Goal: Information Seeking & Learning: Learn about a topic

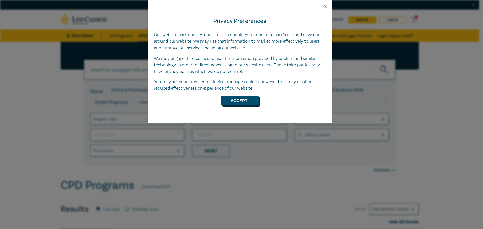
click at [239, 103] on button "Accept!" at bounding box center [240, 101] width 38 height 10
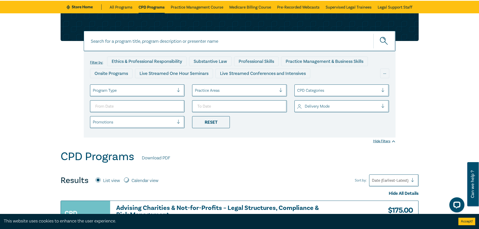
scroll to position [75, 0]
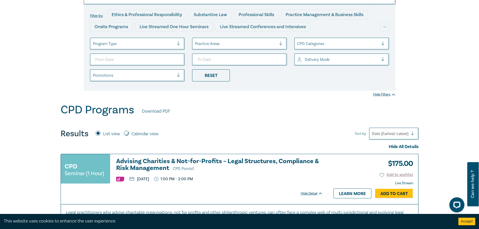
click at [125, 132] on input "Calendar view" at bounding box center [126, 133] width 5 height 5
radio input "true"
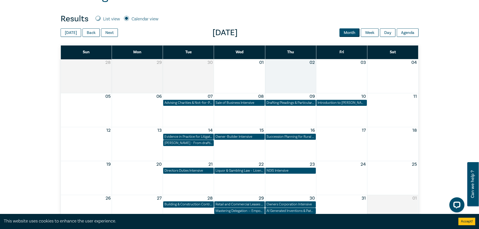
scroll to position [201, 0]
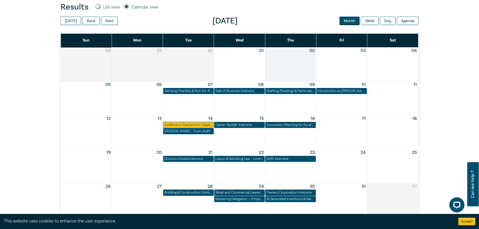
click at [190, 123] on div "Evidence in Practice for Litigators ([DATE])" at bounding box center [188, 124] width 48 height 5
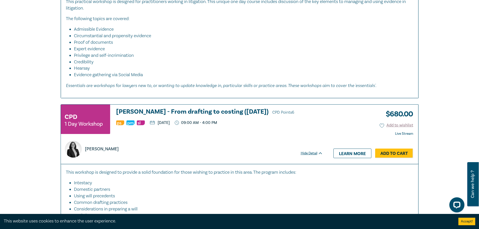
scroll to position [755, 0]
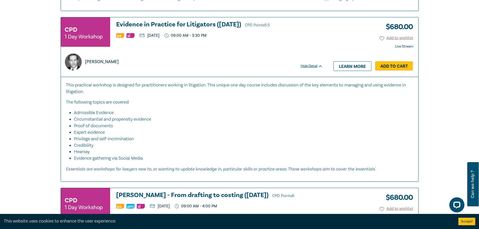
click at [180, 25] on h3 "Evidence in Practice for Litigators (Oct 2025) CPD Points 5.5" at bounding box center [219, 25] width 207 height 8
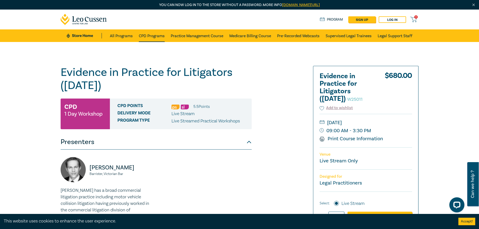
click at [149, 35] on link "CPD Programs" at bounding box center [152, 35] width 26 height 13
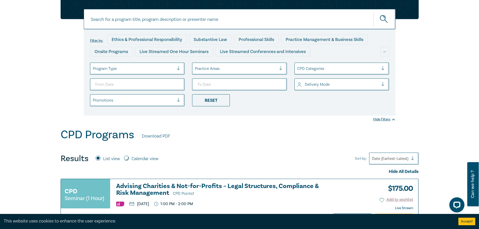
scroll to position [50, 0]
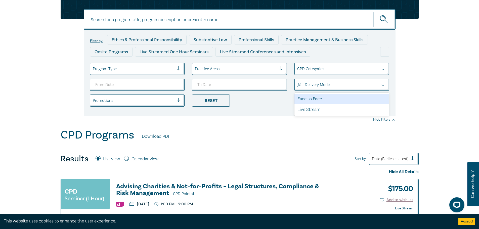
click at [324, 85] on div at bounding box center [338, 84] width 82 height 7
click at [322, 98] on div "Face to Face" at bounding box center [341, 99] width 95 height 11
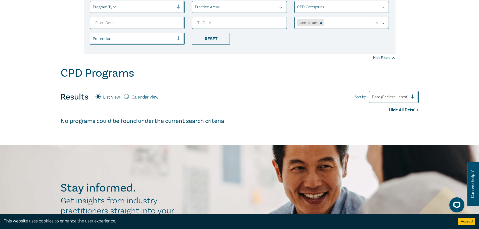
scroll to position [101, 0]
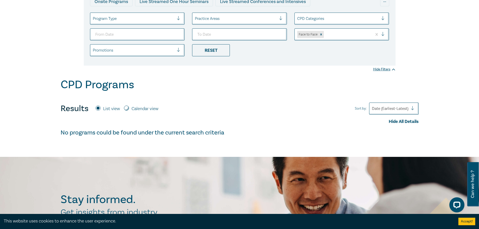
click at [127, 109] on input "Calendar view" at bounding box center [126, 108] width 5 height 5
radio input "true"
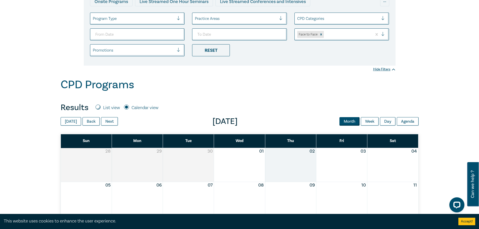
click at [97, 107] on input "List view" at bounding box center [98, 107] width 5 height 5
radio input "true"
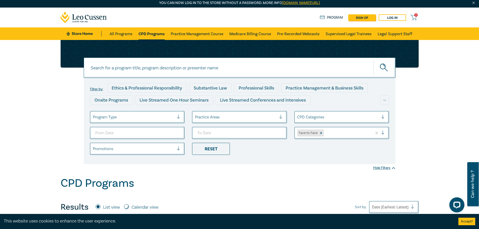
scroll to position [0, 0]
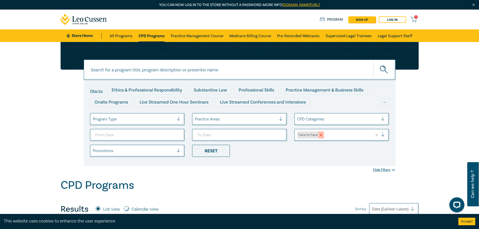
click at [319, 136] on icon "Remove Face to Face" at bounding box center [321, 135] width 4 height 4
click at [123, 117] on div at bounding box center [134, 119] width 82 height 7
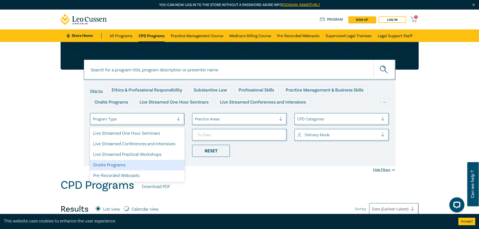
click at [118, 163] on div "Onsite Programs" at bounding box center [137, 165] width 95 height 11
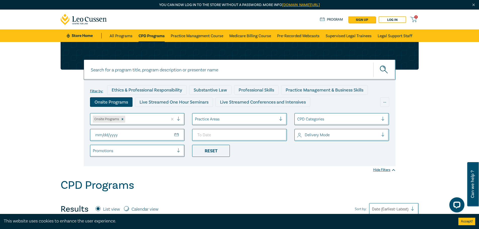
click at [36, 127] on div "Filter by: Ethics & Professional Responsibility Substantive Law Professional Sk…" at bounding box center [239, 110] width 479 height 137
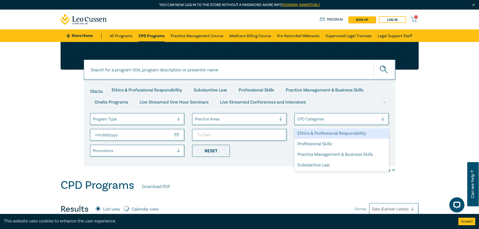
click at [338, 119] on div at bounding box center [338, 119] width 82 height 7
click at [257, 122] on div at bounding box center [236, 119] width 82 height 7
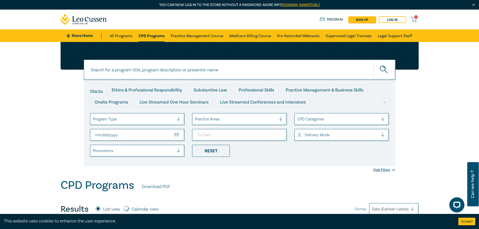
click at [138, 136] on input "From Date" at bounding box center [137, 135] width 95 height 12
drag, startPoint x: 72, startPoint y: 136, endPoint x: 126, endPoint y: 147, distance: 55.5
click at [71, 136] on div "Filter by: Ethics & Professional Responsibility Substantive Law Professional Sk…" at bounding box center [240, 104] width 364 height 124
click at [128, 150] on div at bounding box center [134, 151] width 82 height 7
drag, startPoint x: 33, startPoint y: 137, endPoint x: 37, endPoint y: 137, distance: 4.0
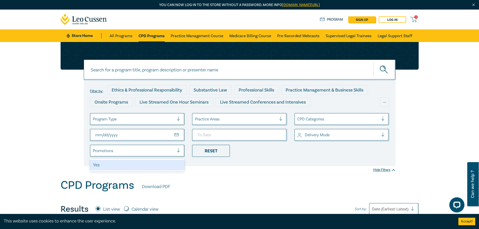
click at [34, 137] on div "Filter by: Ethics & Professional Responsibility Substantive Law Professional Sk…" at bounding box center [239, 110] width 479 height 137
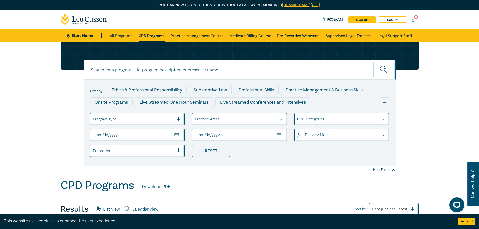
click at [297, 154] on ul "Program Type Practice Areas CPD Categories Delivery Mode Promotions Reset" at bounding box center [239, 135] width 307 height 44
click at [182, 103] on div "Live Streamed One Hour Seminars" at bounding box center [174, 102] width 78 height 10
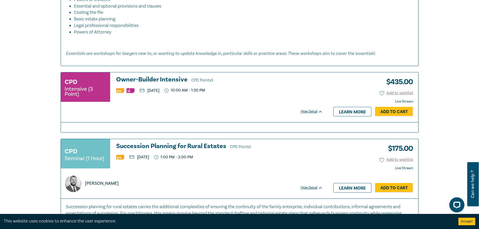
scroll to position [1156, 0]
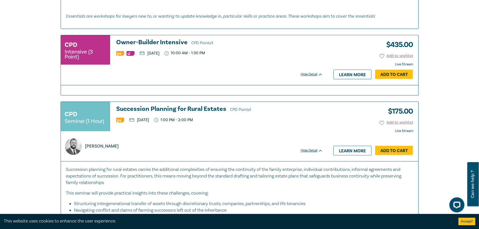
click at [156, 43] on h3 "Owner-Builder Intensive CPD Points 3" at bounding box center [219, 43] width 207 height 8
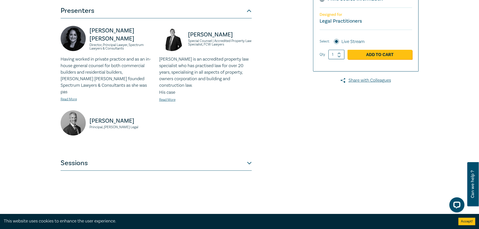
scroll to position [126, 0]
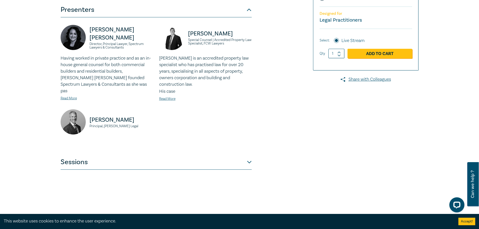
click at [246, 155] on button "Sessions" at bounding box center [156, 162] width 191 height 15
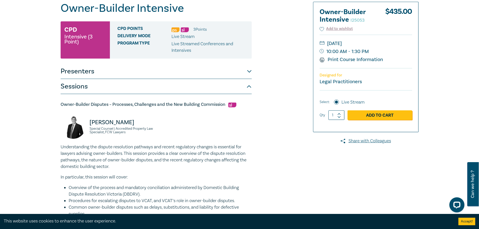
scroll to position [0, 0]
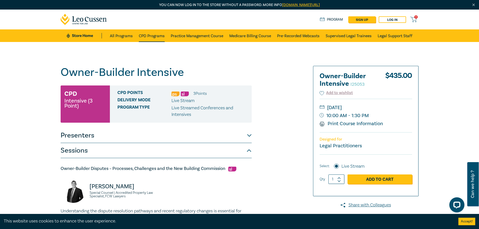
click at [152, 38] on link "CPD Programs" at bounding box center [152, 35] width 26 height 13
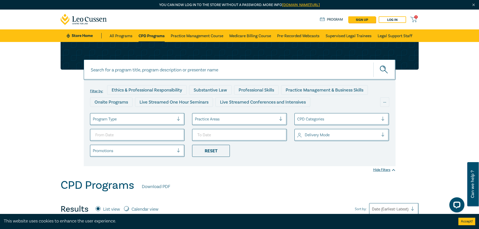
click at [84, 35] on link "Store Home" at bounding box center [84, 36] width 35 height 6
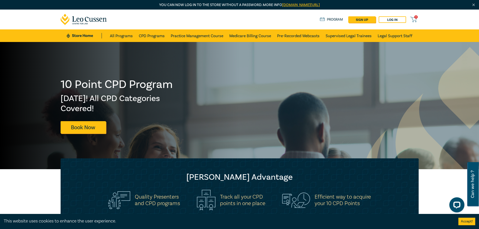
click at [86, 21] on icon at bounding box center [84, 19] width 47 height 11
click at [84, 37] on link "Store Home" at bounding box center [84, 36] width 35 height 6
click at [285, 6] on link "leocussen.edu.au/passwordless/" at bounding box center [301, 5] width 38 height 5
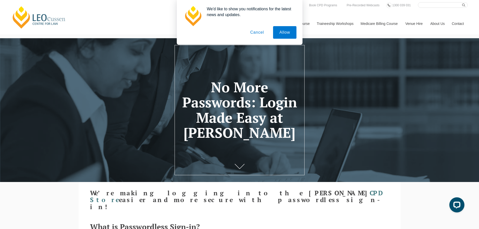
click at [258, 33] on button "Cancel" at bounding box center [257, 32] width 26 height 13
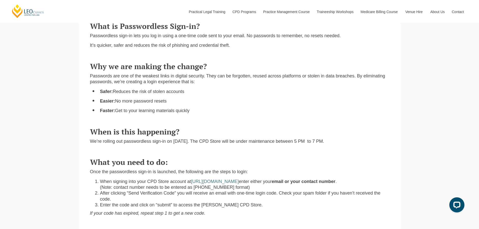
scroll to position [200, 0]
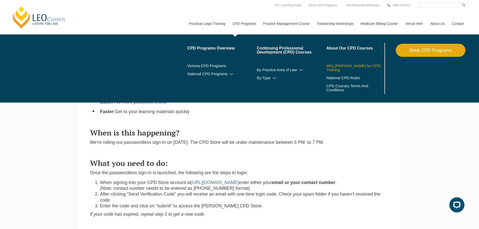
click at [334, 67] on link "Why [PERSON_NAME] for CPD Training" at bounding box center [354, 68] width 57 height 8
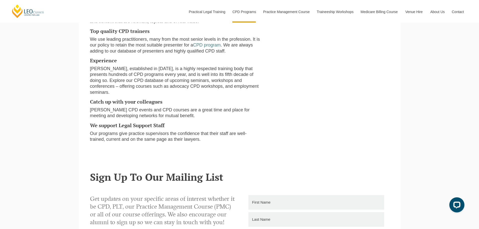
scroll to position [251, 0]
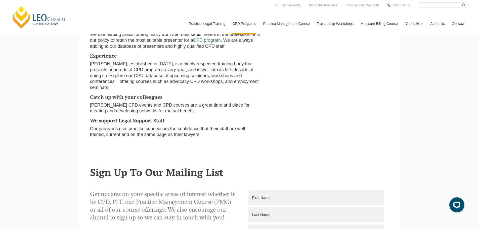
drag, startPoint x: 269, startPoint y: 127, endPoint x: 266, endPoint y: 127, distance: 3.0
click at [269, 127] on section "Why Leo Cussen for Continuing Professional Development Your needs come first We…" at bounding box center [240, 42] width 322 height 223
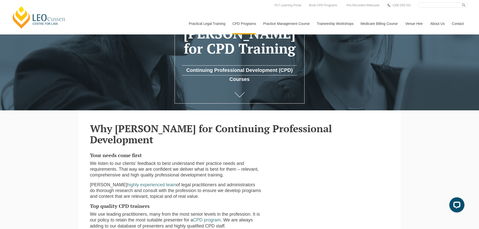
scroll to position [0, 0]
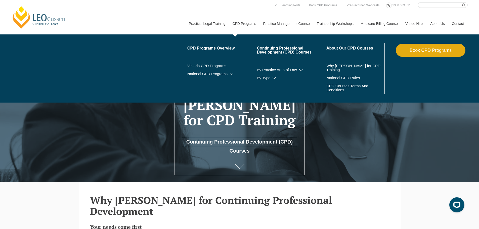
click at [244, 24] on link "CPD Programs" at bounding box center [244, 24] width 31 height 22
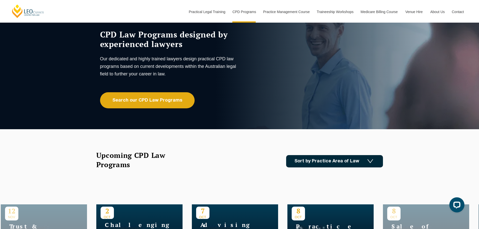
scroll to position [25, 0]
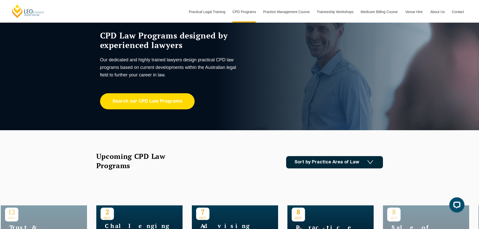
click at [155, 102] on link "Search our CPD Law Programs" at bounding box center [147, 101] width 95 height 16
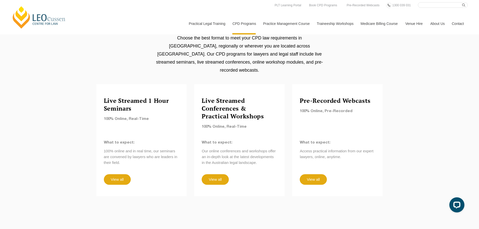
scroll to position [302, 0]
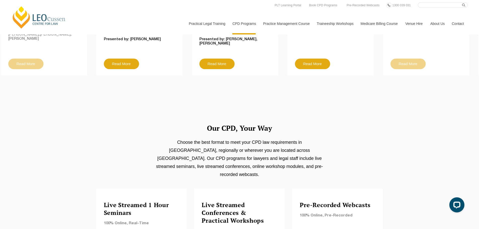
click at [47, 19] on link "[PERSON_NAME] Centre for Law" at bounding box center [39, 18] width 56 height 24
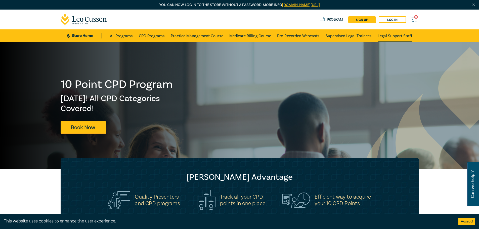
click at [397, 35] on link "Legal Support Staff" at bounding box center [395, 35] width 35 height 13
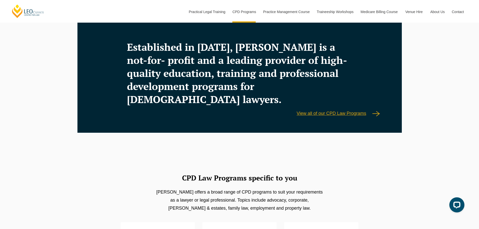
scroll to position [766, 0]
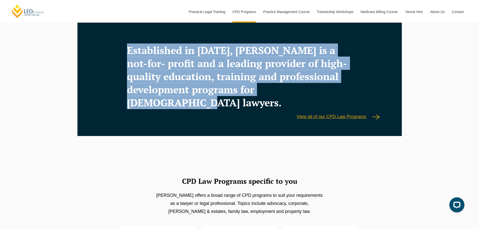
drag, startPoint x: 355, startPoint y: 76, endPoint x: 122, endPoint y: 35, distance: 236.6
click at [122, 44] on div "Established in [DATE], [PERSON_NAME] is a not-for- profit and a leading provide…" at bounding box center [239, 76] width 240 height 65
copy h3 "Established in [DATE], [PERSON_NAME] is a not-for- profit and a leading provide…"
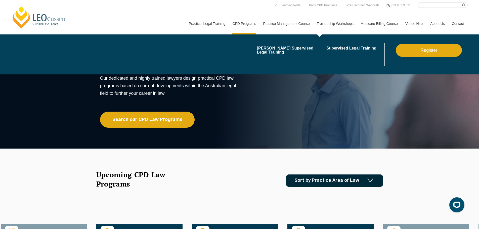
scroll to position [0, 0]
